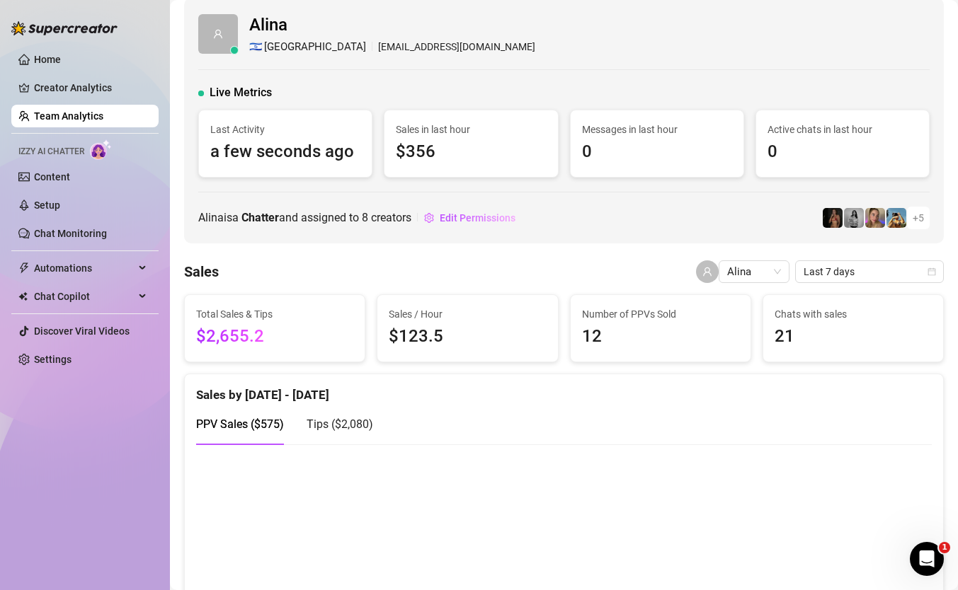
scroll to position [16, 0]
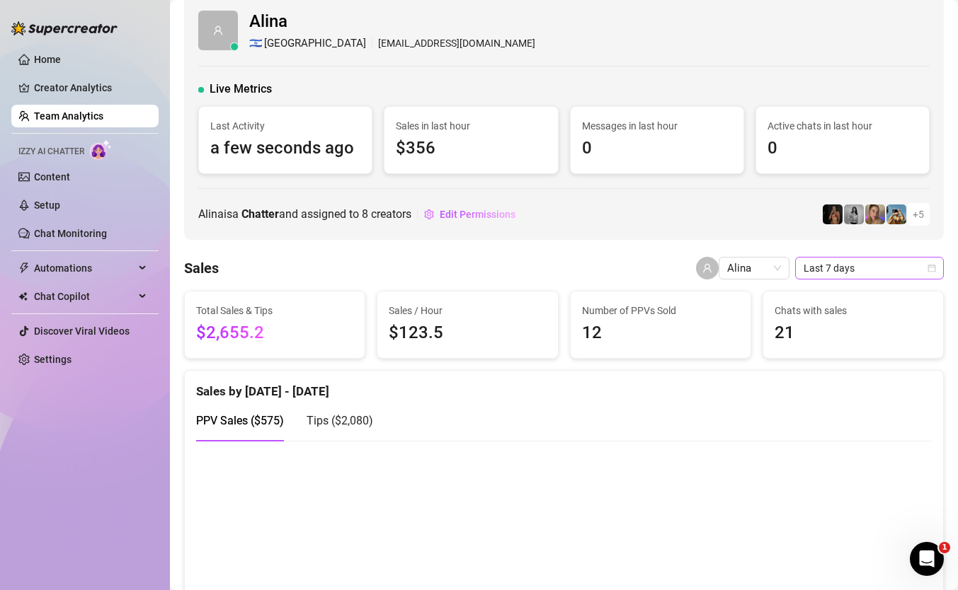
click at [867, 270] on span "Last 7 days" at bounding box center [869, 268] width 132 height 21
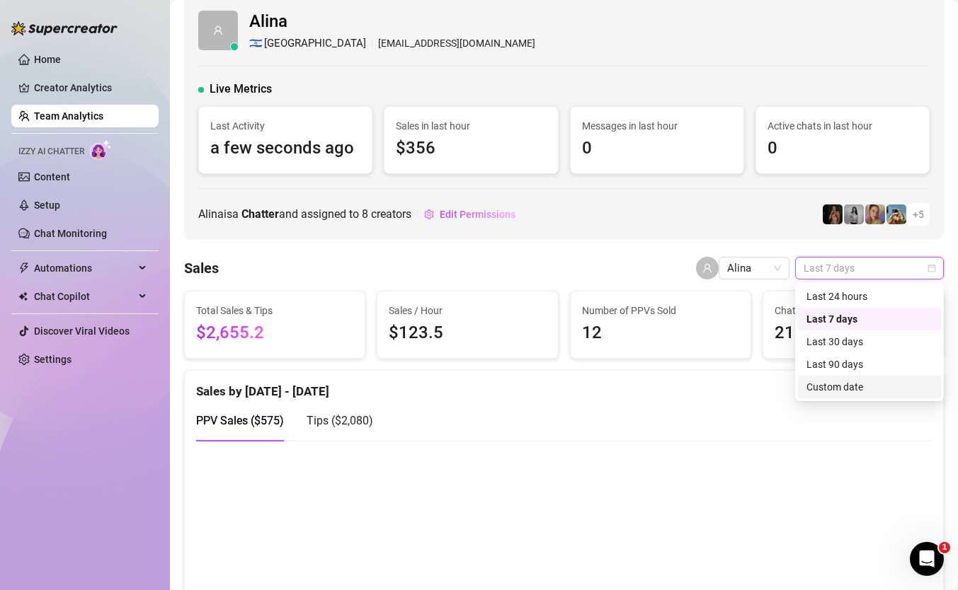
click at [827, 387] on div "Custom date" at bounding box center [869, 387] width 126 height 16
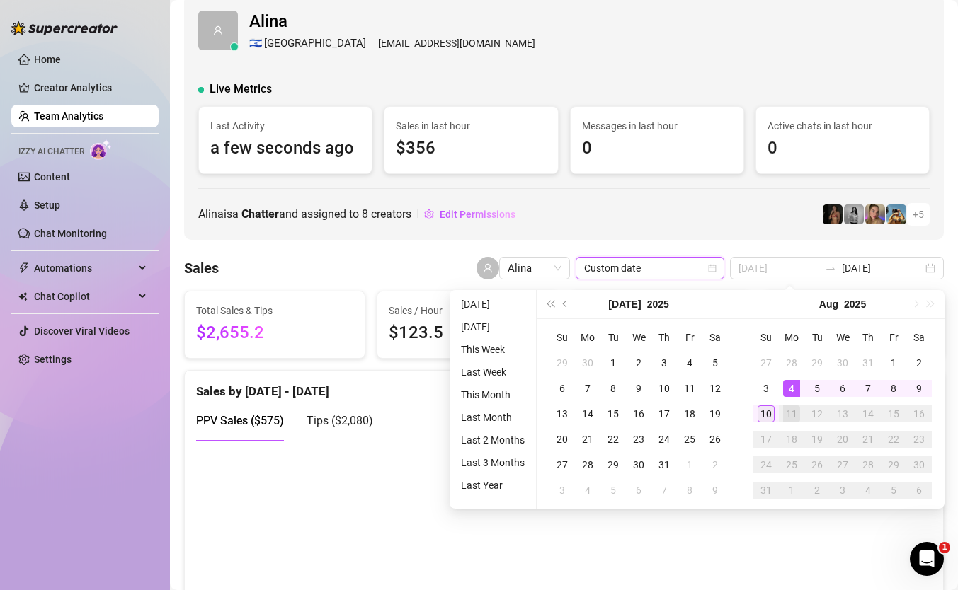
type input "[DATE]"
click at [762, 416] on div "10" at bounding box center [765, 414] width 17 height 17
click at [764, 401] on td "10" at bounding box center [765, 413] width 25 height 25
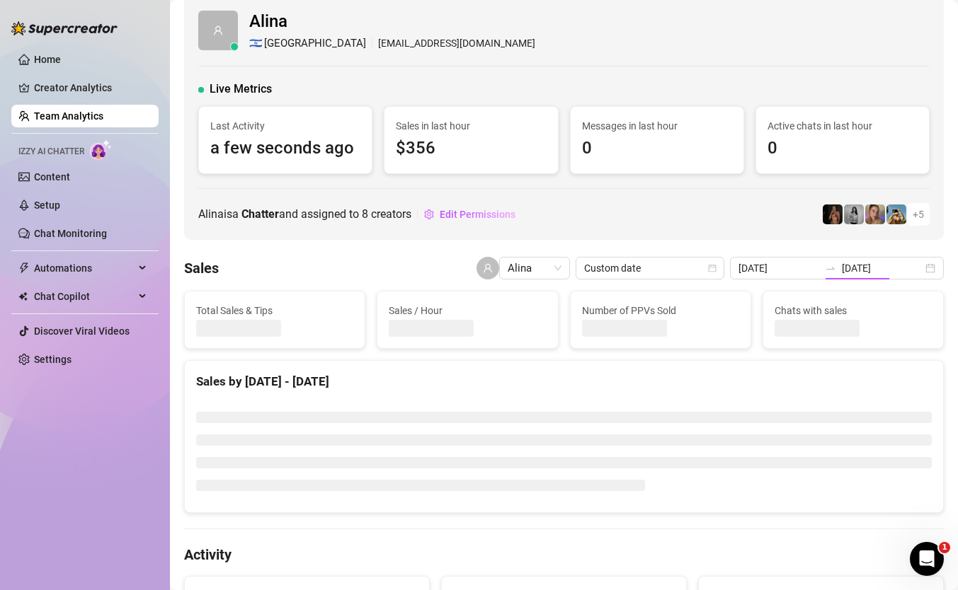
type input "[DATE]"
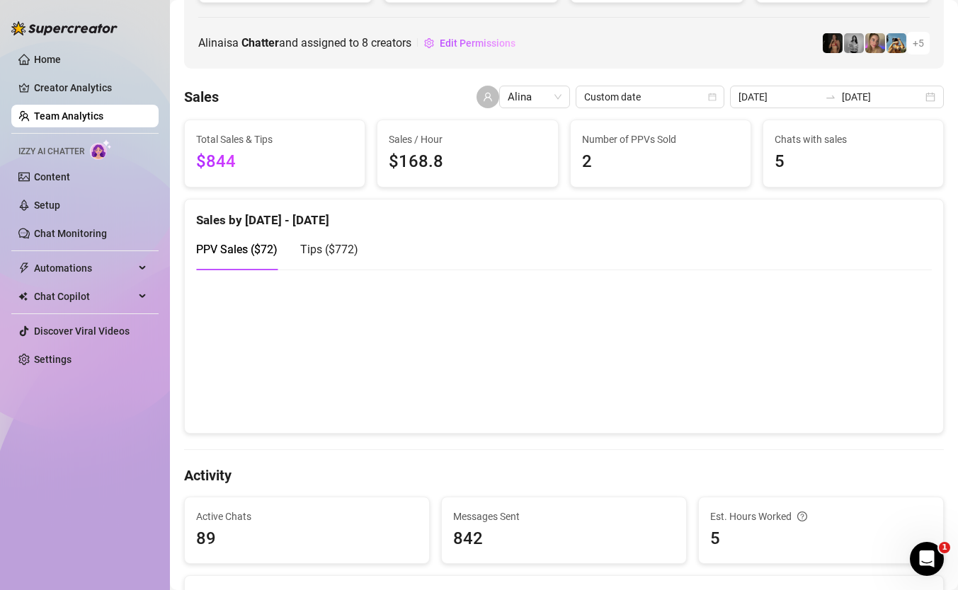
scroll to position [168, 0]
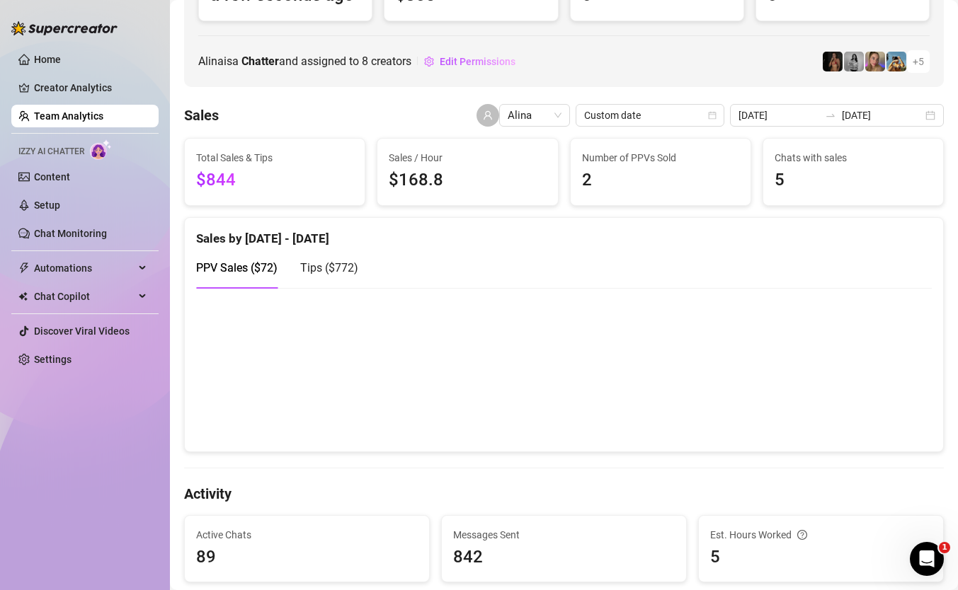
click at [346, 257] on div "Tips ( $772 )" at bounding box center [329, 268] width 58 height 40
click at [46, 59] on link "Home" at bounding box center [47, 59] width 27 height 11
